Goal: Task Accomplishment & Management: Use online tool/utility

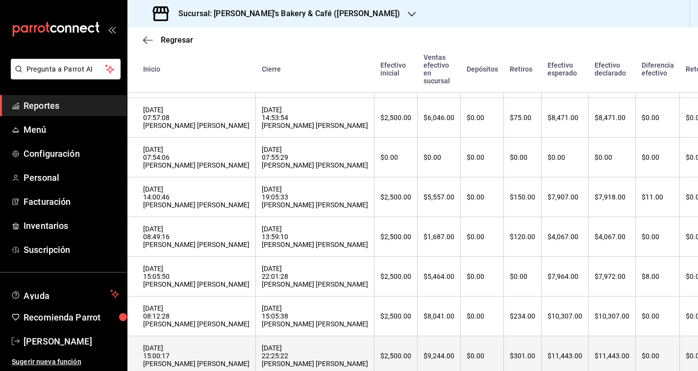
scroll to position [422, 0]
click at [504, 344] on th "$301.00" at bounding box center [523, 357] width 38 height 40
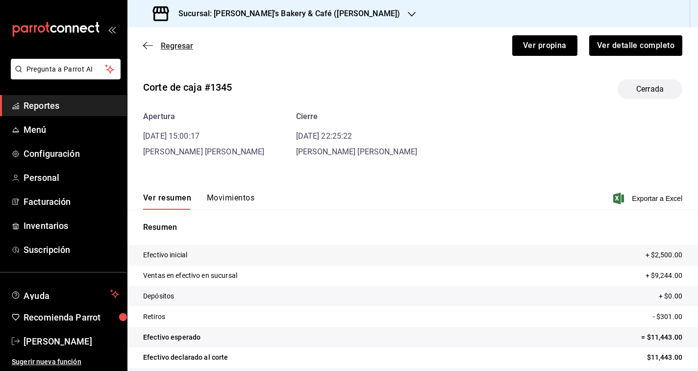
click at [148, 45] on icon "button" at bounding box center [148, 45] width 10 height 9
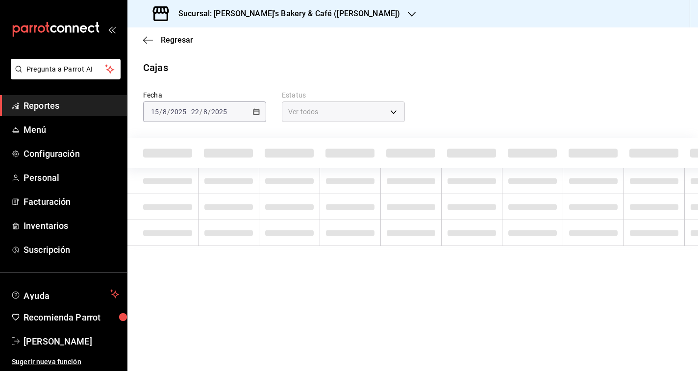
click at [143, 39] on div "Regresar" at bounding box center [412, 39] width 571 height 25
click at [150, 40] on icon "button" at bounding box center [148, 40] width 10 height 0
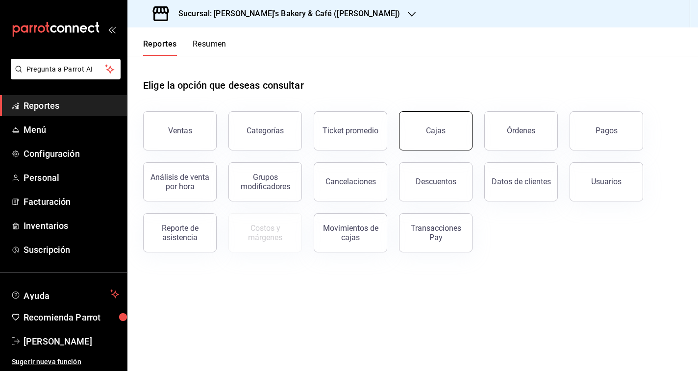
click at [434, 136] on button "Cajas" at bounding box center [436, 130] width 74 height 39
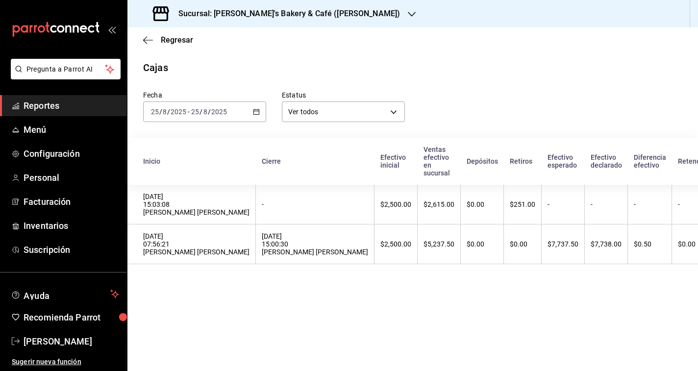
click at [212, 110] on input "2025" at bounding box center [219, 112] width 17 height 8
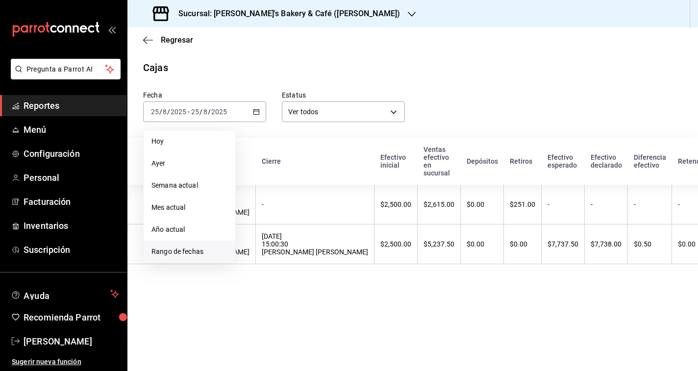
click at [197, 248] on span "Rango de fechas" at bounding box center [189, 252] width 76 height 10
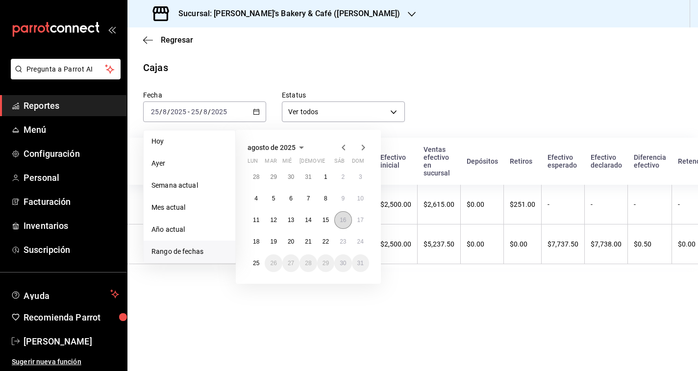
click at [342, 220] on abbr "16" at bounding box center [343, 220] width 6 height 7
click at [293, 243] on abbr "20" at bounding box center [291, 241] width 6 height 7
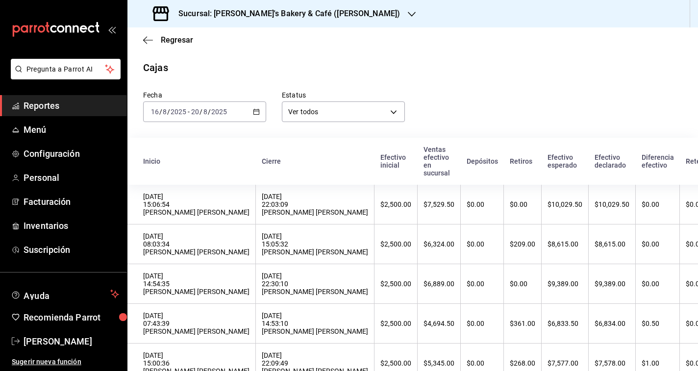
click at [249, 121] on div "[DATE] [DATE] - [DATE] [DATE]" at bounding box center [204, 111] width 123 height 21
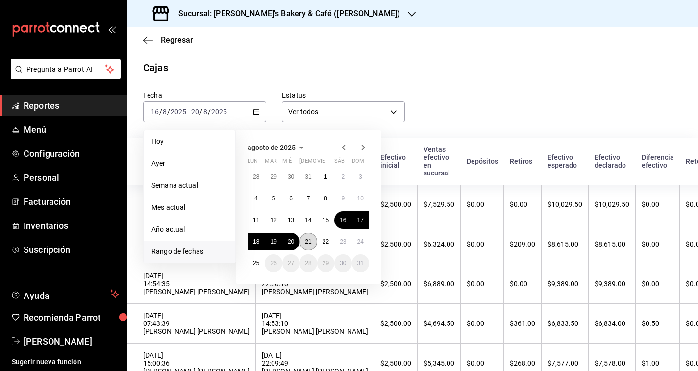
click at [305, 244] on abbr "21" at bounding box center [308, 241] width 6 height 7
click at [320, 244] on button "22" at bounding box center [325, 242] width 17 height 18
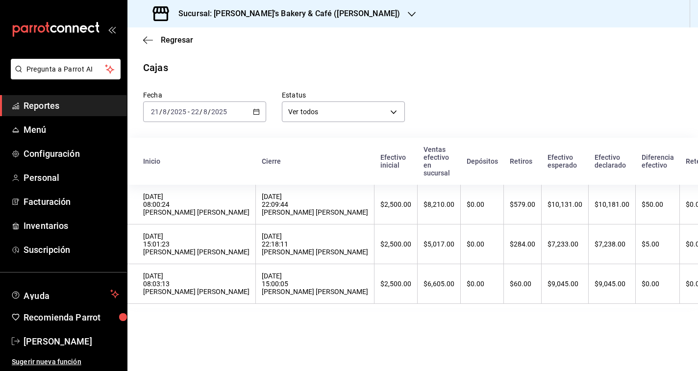
click at [163, 45] on div "Regresar" at bounding box center [412, 39] width 571 height 25
click at [151, 43] on icon "button" at bounding box center [148, 40] width 10 height 9
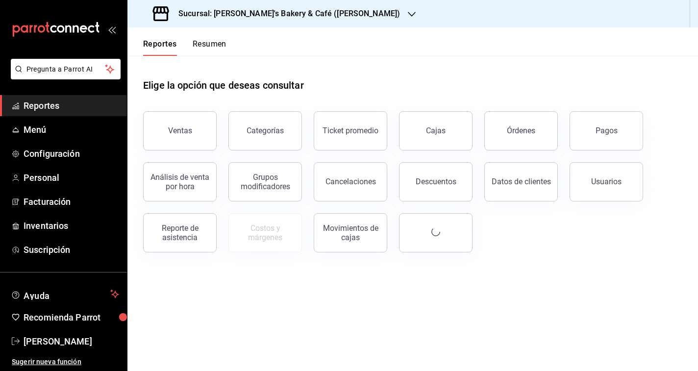
click at [201, 53] on button "Resumen" at bounding box center [210, 47] width 34 height 17
